Goal: Task Accomplishment & Management: Manage account settings

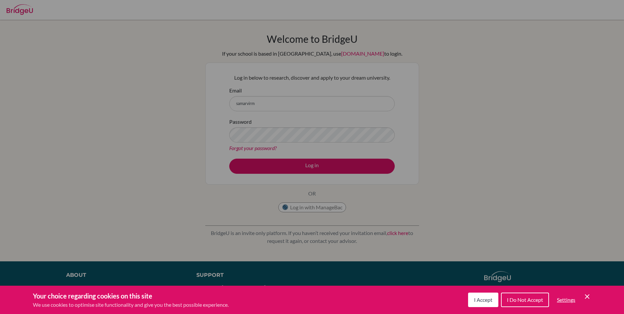
click at [476, 302] on span "I Accept" at bounding box center [483, 299] width 18 height 6
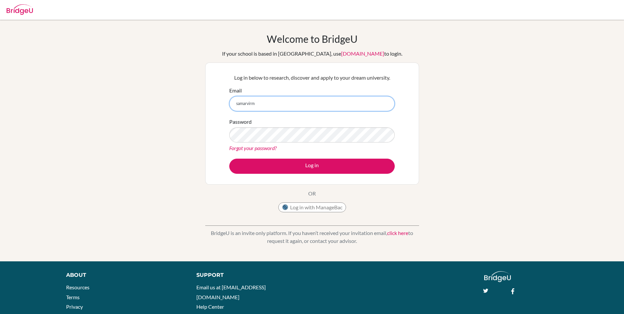
click at [263, 105] on input "samarvirm" at bounding box center [312, 103] width 166 height 15
type input "[EMAIL_ADDRESS][DOMAIN_NAME]"
click at [229, 159] on button "Log in" at bounding box center [312, 166] width 166 height 15
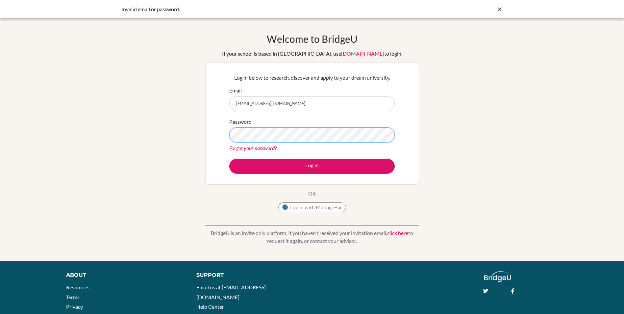
click at [229, 159] on button "Log in" at bounding box center [312, 166] width 166 height 15
click at [313, 101] on input "[EMAIL_ADDRESS][DOMAIN_NAME]" at bounding box center [312, 103] width 166 height 15
click at [313, 101] on input "samarvirmamik8045@gmail.com" at bounding box center [312, 103] width 166 height 15
type input "[EMAIL_ADDRESS][DOMAIN_NAME]"
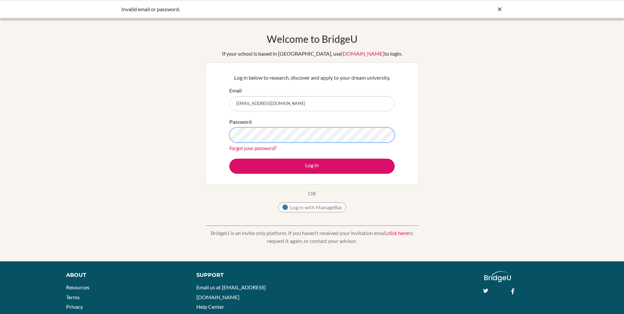
click at [229, 159] on button "Log in" at bounding box center [312, 166] width 166 height 15
click at [244, 151] on div "Forgot your password?" at bounding box center [312, 148] width 166 height 8
click at [250, 151] on div "Forgot your password?" at bounding box center [312, 148] width 166 height 8
click at [250, 150] on link "Forgot your password?" at bounding box center [252, 148] width 47 height 6
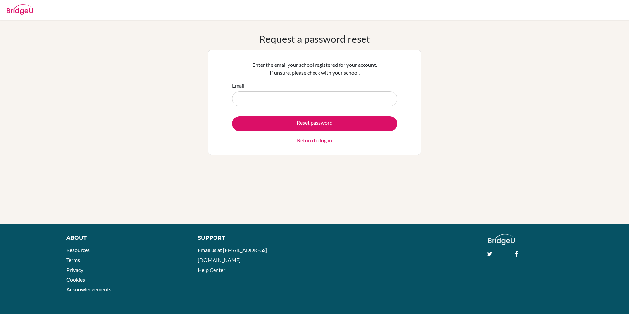
click at [294, 103] on input "Email" at bounding box center [315, 98] width 166 height 15
type input "[EMAIL_ADDRESS][DOMAIN_NAME]"
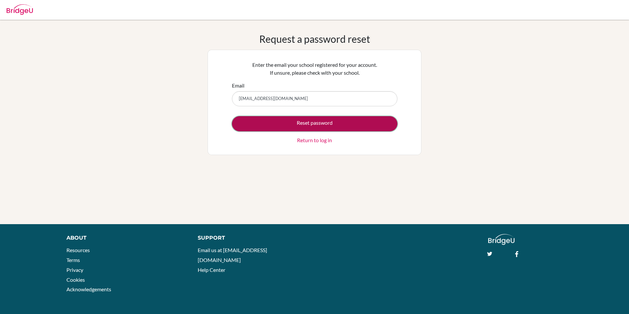
click at [283, 124] on button "Reset password" at bounding box center [315, 123] width 166 height 15
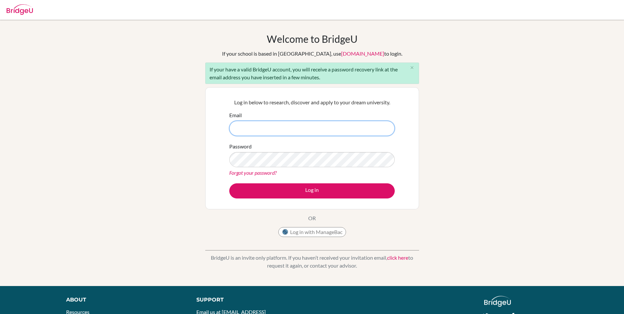
click at [259, 129] on input "Email" at bounding box center [312, 128] width 166 height 15
type input "[EMAIL_ADDRESS][DOMAIN_NAME]"
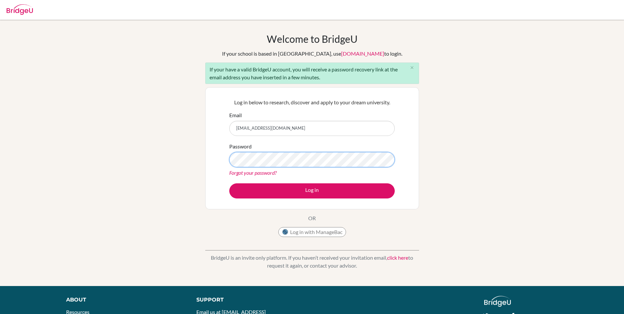
click at [229, 183] on button "Log in" at bounding box center [312, 190] width 166 height 15
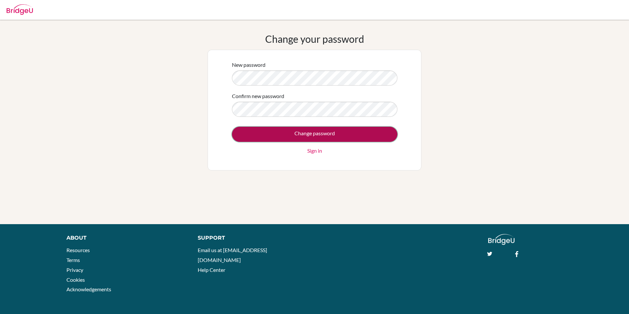
click at [336, 140] on input "Change password" at bounding box center [315, 134] width 166 height 15
